Goal: Complete application form: Complete application form

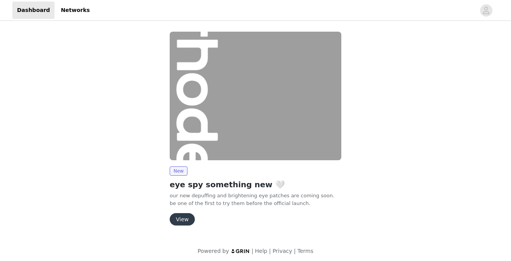
scroll to position [3, 0]
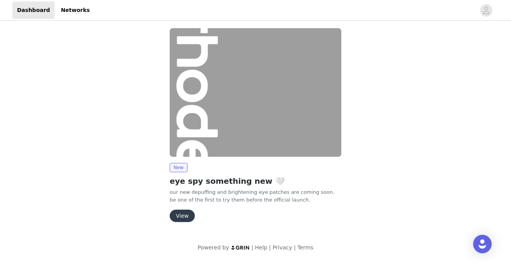
click at [183, 219] on button "View" at bounding box center [182, 216] width 25 height 12
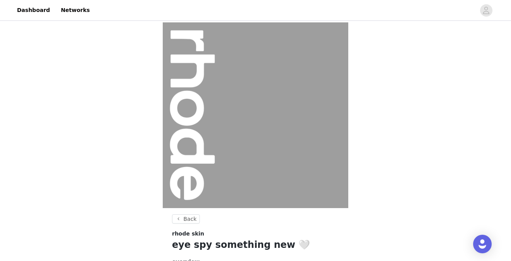
scroll to position [97, 0]
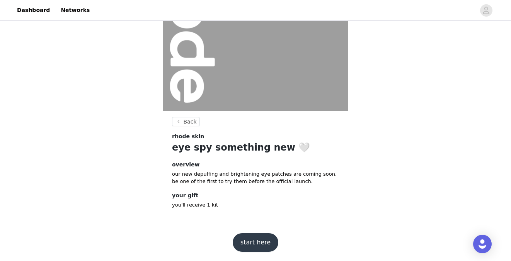
click at [244, 236] on button "start here" at bounding box center [256, 243] width 46 height 19
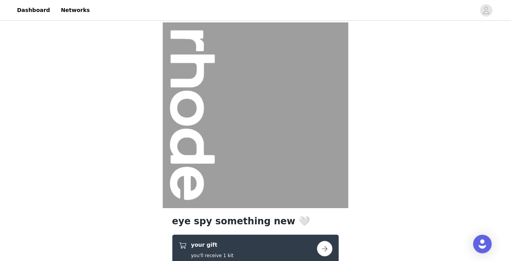
scroll to position [140, 0]
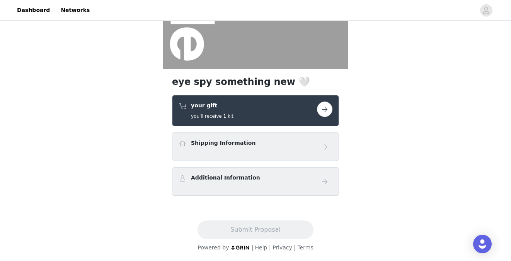
click at [323, 113] on button "button" at bounding box center [324, 109] width 15 height 15
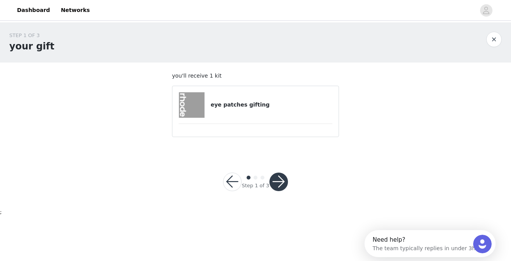
click at [283, 177] on button "button" at bounding box center [279, 182] width 19 height 19
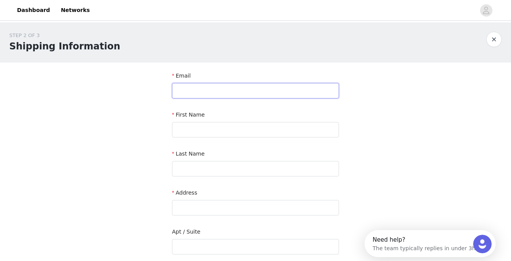
click at [228, 86] on input "text" at bounding box center [255, 90] width 167 height 15
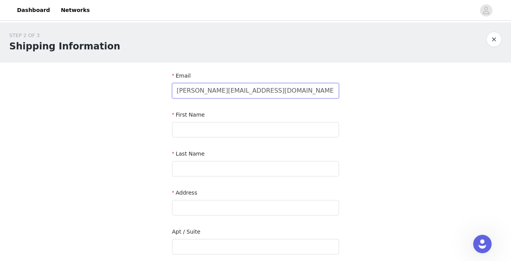
type input "[PERSON_NAME][EMAIL_ADDRESS][DOMAIN_NAME]"
type input "[PERSON_NAME]"
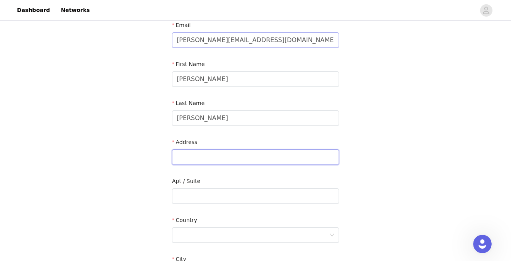
scroll to position [56, 0]
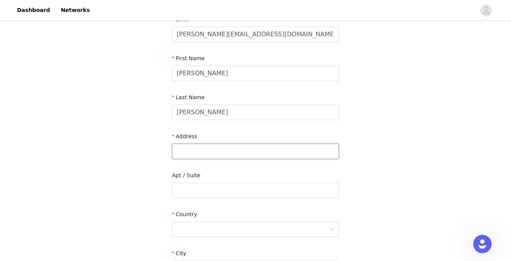
paste input "[STREET_ADDRESS]"
drag, startPoint x: 249, startPoint y: 151, endPoint x: 235, endPoint y: 151, distance: 14.3
click at [235, 151] on input "[STREET_ADDRESS]" at bounding box center [255, 151] width 167 height 15
type input "[STREET_ADDRESS]"
click at [213, 189] on input "text" at bounding box center [255, 190] width 167 height 15
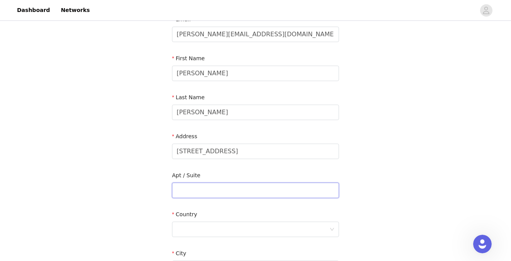
paste input "#169"
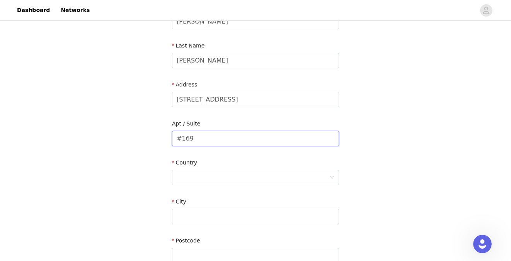
scroll to position [110, 0]
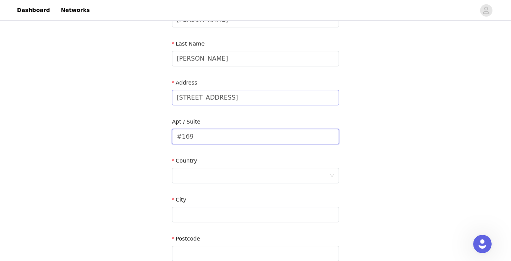
type input "#169"
drag, startPoint x: 234, startPoint y: 97, endPoint x: 342, endPoint y: 102, distance: 108.4
click at [342, 102] on section "Email [PERSON_NAME][EMAIL_ADDRESS][DOMAIN_NAME] First Name [PERSON_NAME] Last N…" at bounding box center [256, 137] width 186 height 370
type input "[STREET_ADDRESS]"
click at [290, 178] on div at bounding box center [253, 176] width 153 height 15
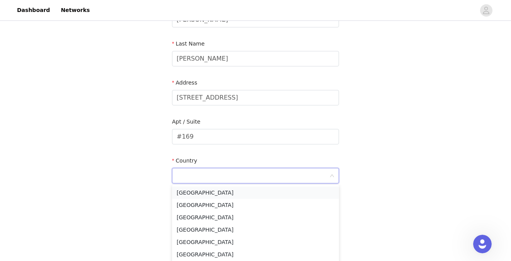
click at [277, 195] on li "[GEOGRAPHIC_DATA]" at bounding box center [255, 193] width 167 height 12
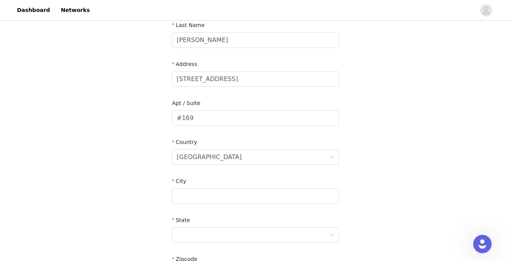
scroll to position [152, 0]
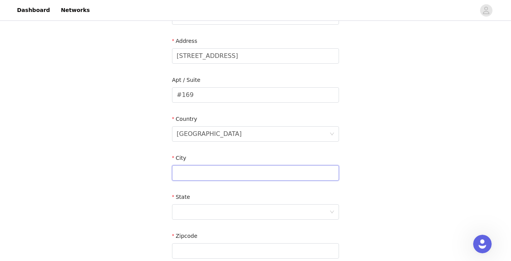
click at [237, 174] on input "text" at bounding box center [255, 173] width 167 height 15
paste input "#[GEOGRAPHIC_DATA]"
drag, startPoint x: 193, startPoint y: 173, endPoint x: 151, endPoint y: 173, distance: 42.5
click at [151, 173] on div "STEP 2 OF 3 Shipping Information Email [PERSON_NAME][EMAIL_ADDRESS][DOMAIN_NAME…" at bounding box center [255, 94] width 511 height 449
drag, startPoint x: 197, startPoint y: 174, endPoint x: 311, endPoint y: 175, distance: 114.5
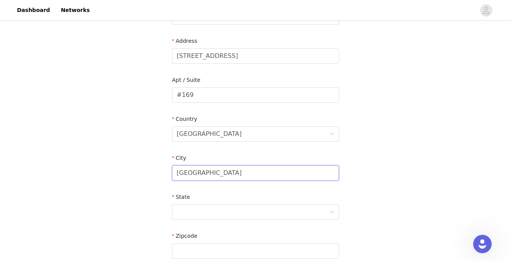
click at [311, 175] on input "[GEOGRAPHIC_DATA]" at bounding box center [255, 173] width 167 height 15
type input "Orange"
click at [248, 212] on div at bounding box center [253, 212] width 153 height 15
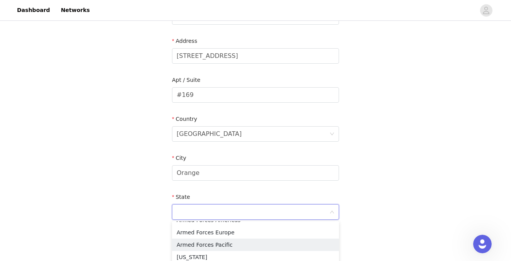
scroll to position [91, 0]
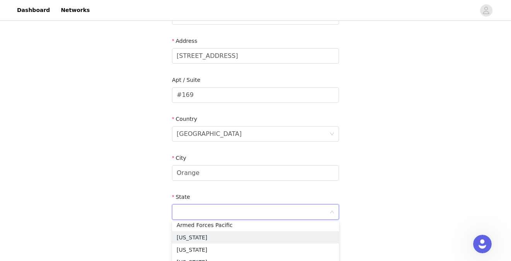
click at [240, 239] on li "[US_STATE]" at bounding box center [255, 238] width 167 height 12
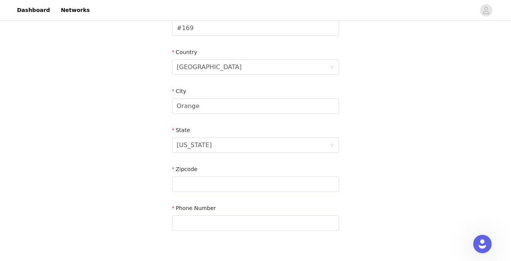
scroll to position [238, 0]
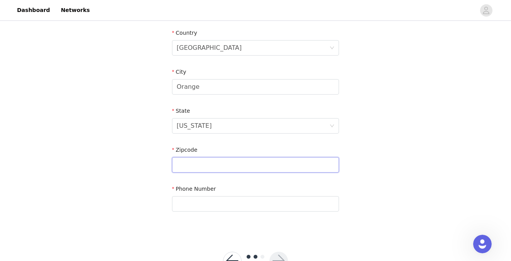
click at [216, 165] on input "text" at bounding box center [255, 164] width 167 height 15
paste input ", CA 92865"
drag, startPoint x: 189, startPoint y: 166, endPoint x: 149, endPoint y: 165, distance: 40.6
click at [149, 165] on div "STEP 2 OF 3 Shipping Information Email [PERSON_NAME][EMAIL_ADDRESS][DOMAIN_NAME…" at bounding box center [255, 8] width 511 height 449
type input "92865"
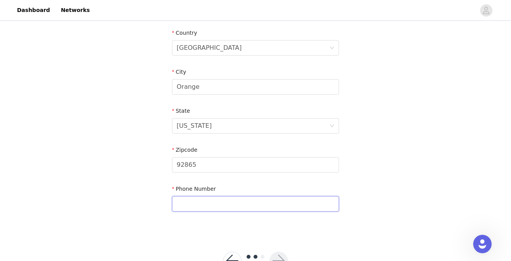
paste input "[PHONE_NUMBER]"
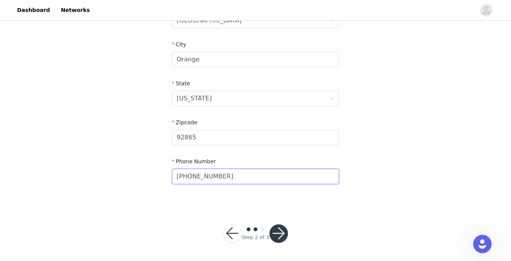
type input "[PHONE_NUMBER]"
click at [279, 232] on button "button" at bounding box center [279, 234] width 19 height 19
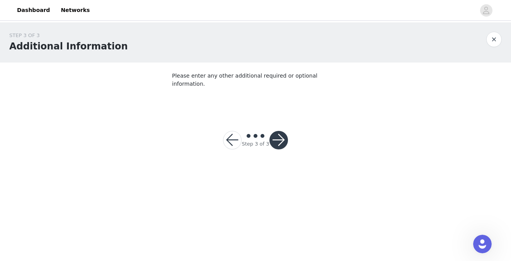
click at [285, 131] on div at bounding box center [279, 140] width 19 height 19
click at [282, 131] on button "button" at bounding box center [279, 140] width 19 height 19
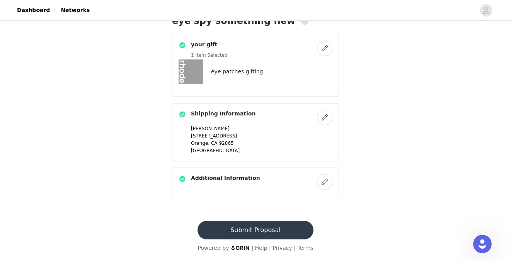
click at [271, 225] on button "Submit Proposal" at bounding box center [256, 230] width 116 height 19
